Goal: Understand site structure: Grasp the organization and layout of the website

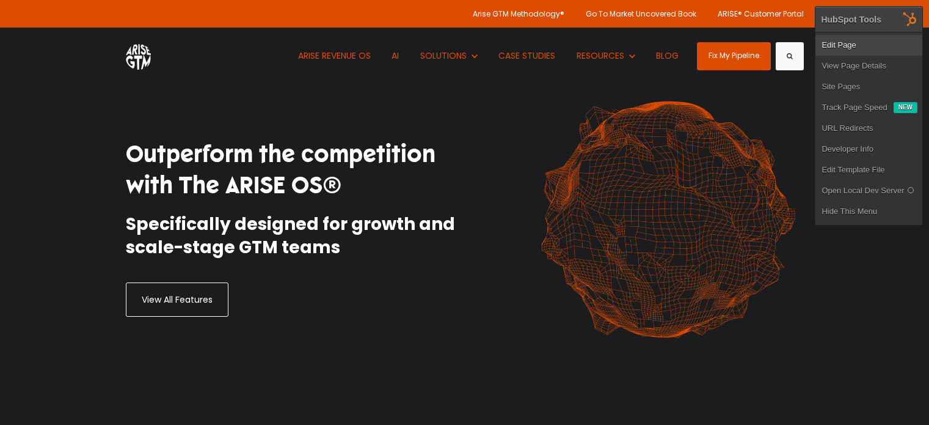
click at [849, 46] on link "Edit Page" at bounding box center [869, 45] width 107 height 21
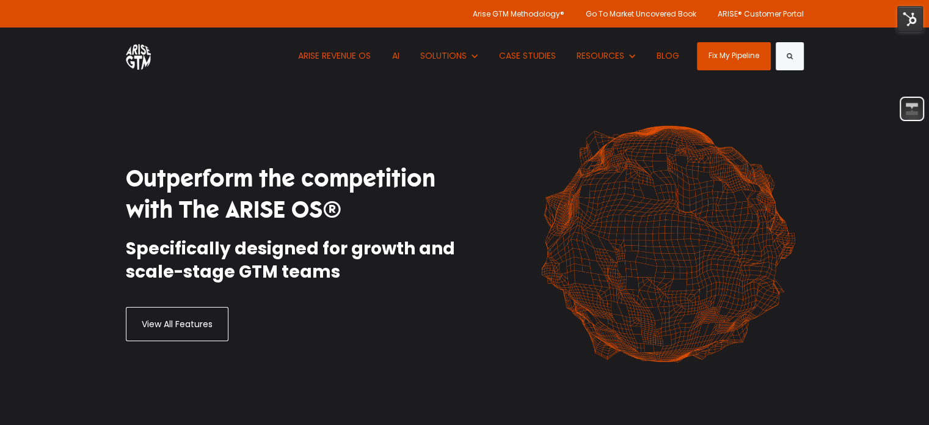
click at [908, 17] on img at bounding box center [910, 19] width 26 height 26
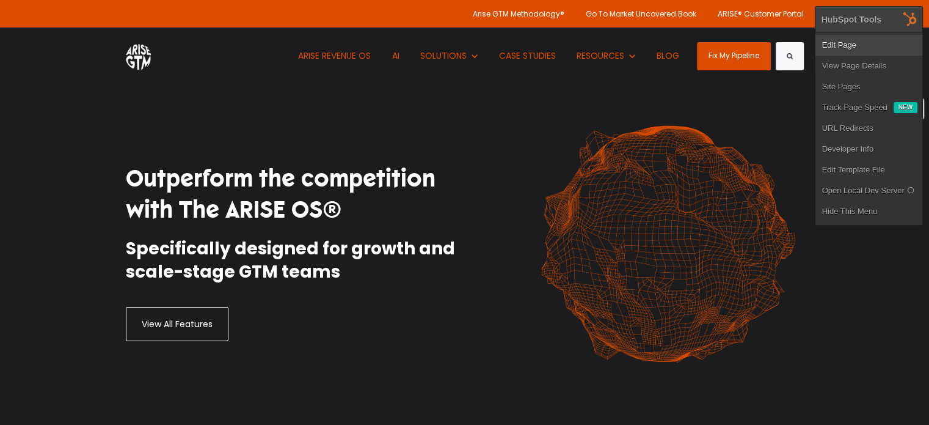
click at [870, 42] on link "Edit Page" at bounding box center [869, 45] width 107 height 21
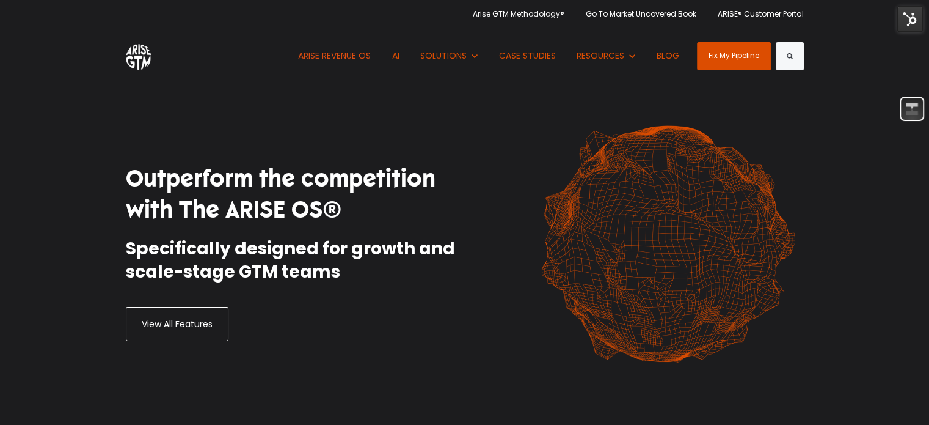
click at [228, 5] on div "Arise GTM Methodology® Go To Market Uncovered Book ARISE® Customer Portal" at bounding box center [465, 13] width 678 height 27
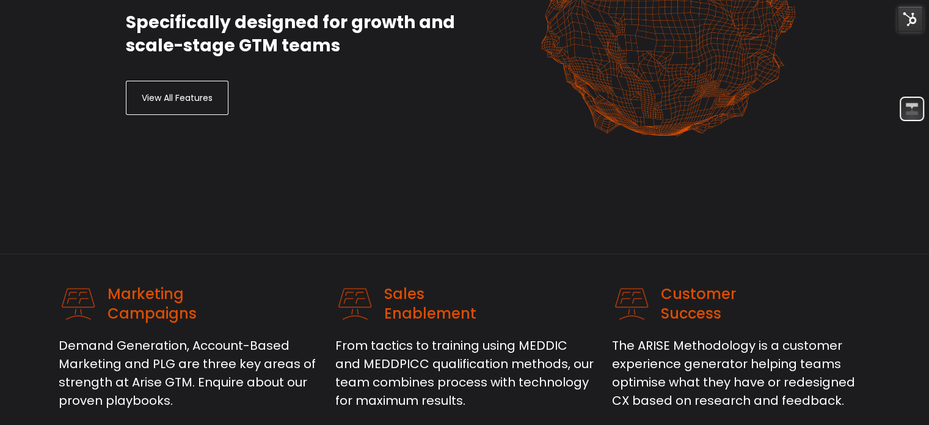
scroll to position [225, 0]
